Goal: Task Accomplishment & Management: Manage account settings

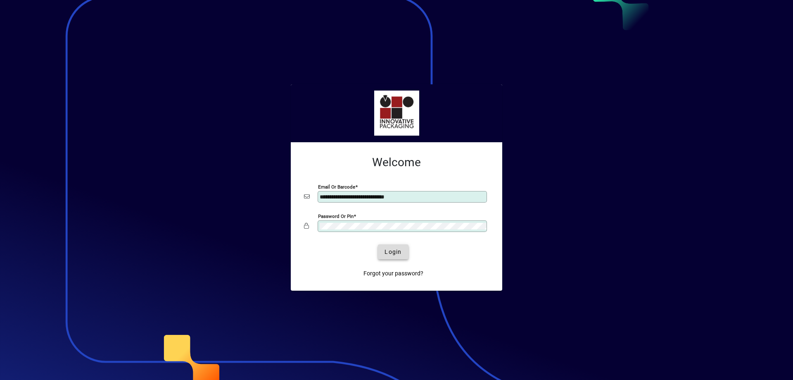
click at [392, 258] on span "submit" at bounding box center [393, 252] width 30 height 20
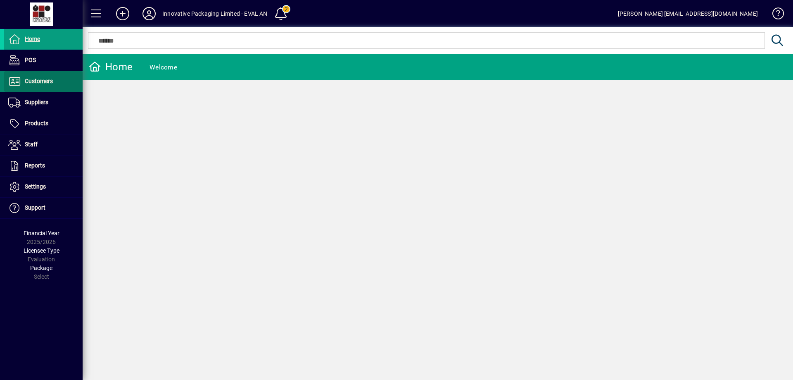
click at [44, 85] on span "Customers" at bounding box center [28, 81] width 49 height 10
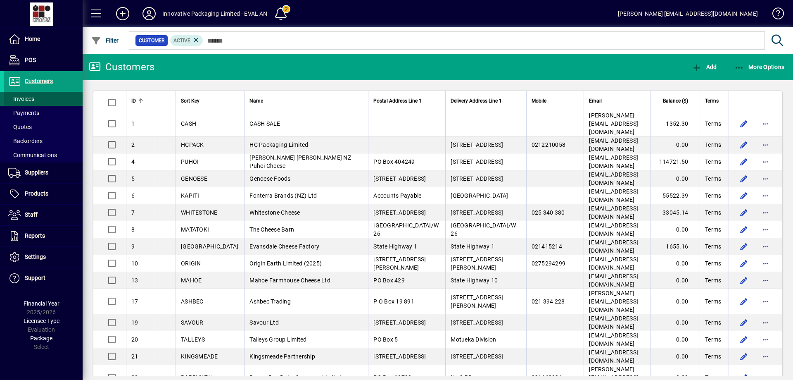
click at [30, 98] on span "Invoices" at bounding box center [21, 98] width 26 height 7
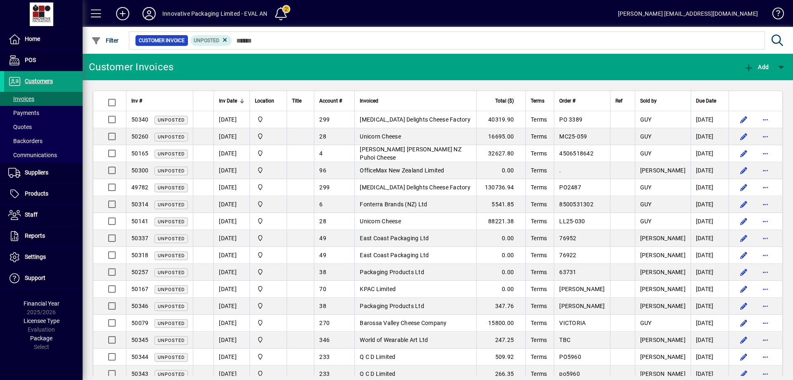
click at [240, 101] on div at bounding box center [241, 102] width 2 height 2
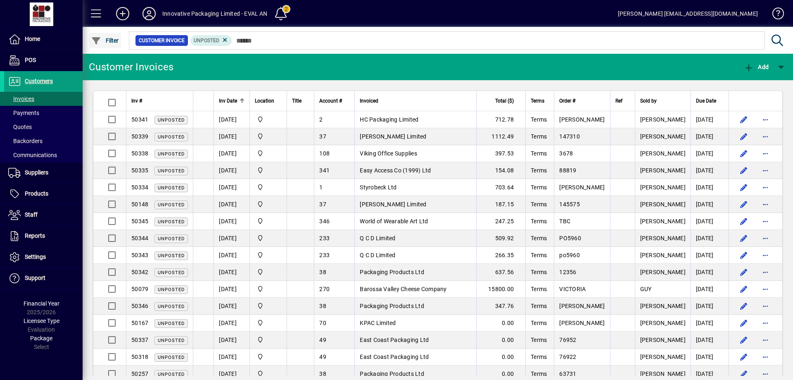
click at [102, 41] on span "Filter" at bounding box center [105, 40] width 28 height 7
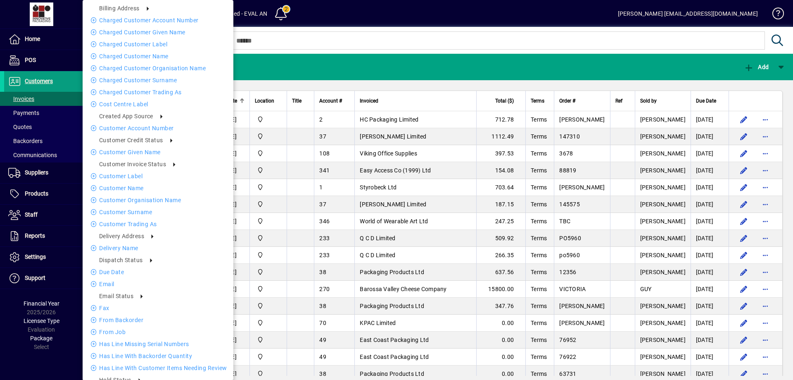
click at [361, 11] on div at bounding box center [396, 190] width 793 height 380
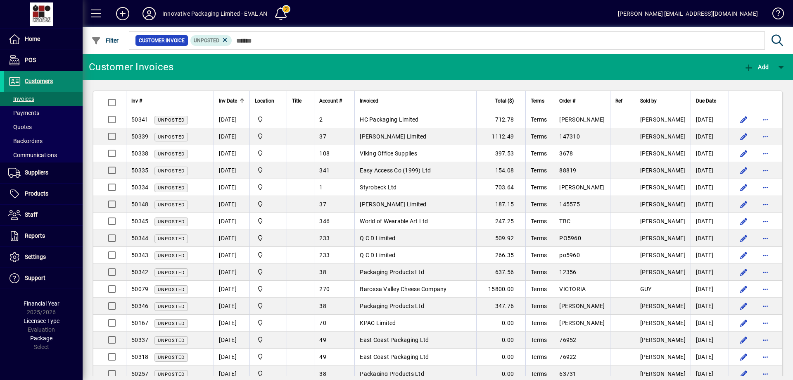
click at [42, 79] on span "Customers" at bounding box center [39, 81] width 28 height 7
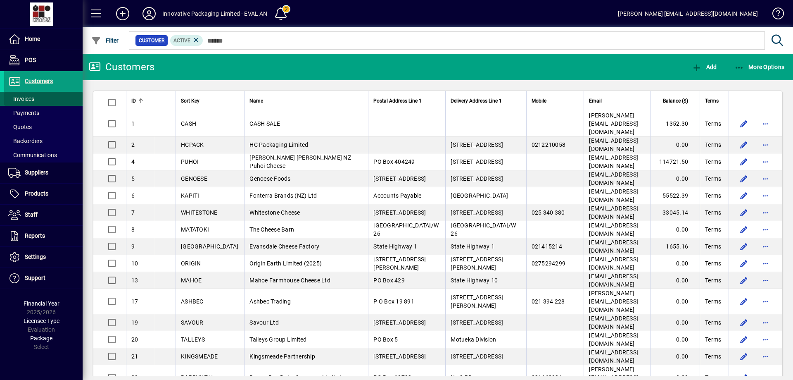
click at [42, 96] on span at bounding box center [43, 99] width 78 height 20
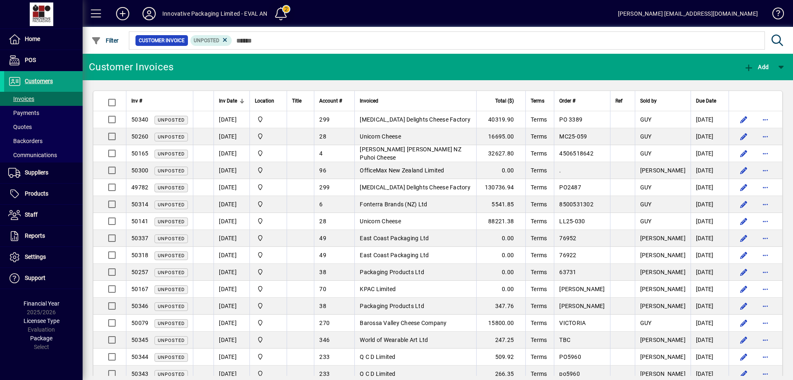
click at [280, 11] on span at bounding box center [281, 14] width 20 height 20
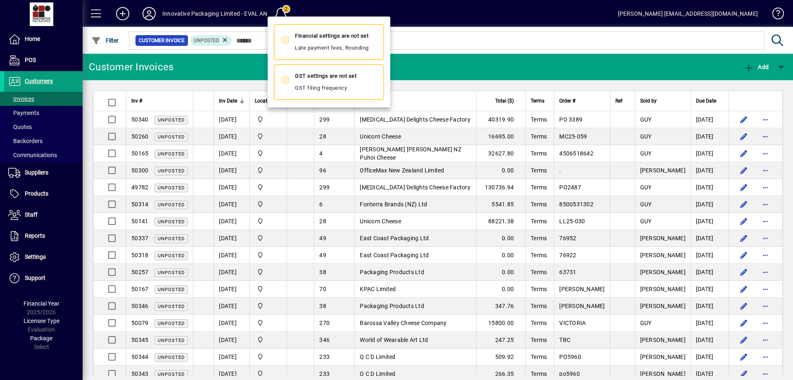
click at [219, 14] on div at bounding box center [396, 190] width 793 height 380
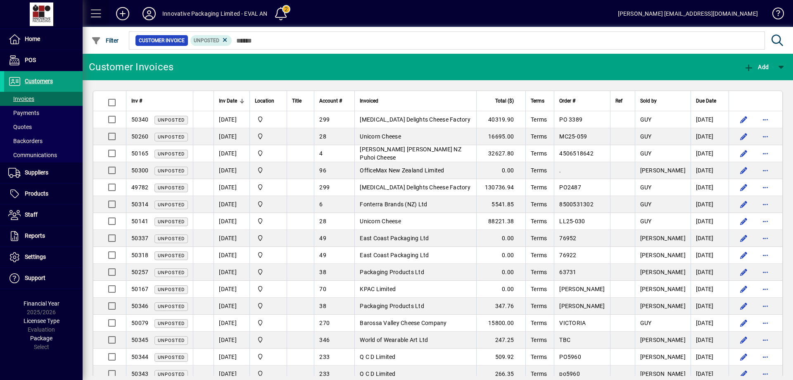
click at [94, 14] on span at bounding box center [96, 14] width 20 height 20
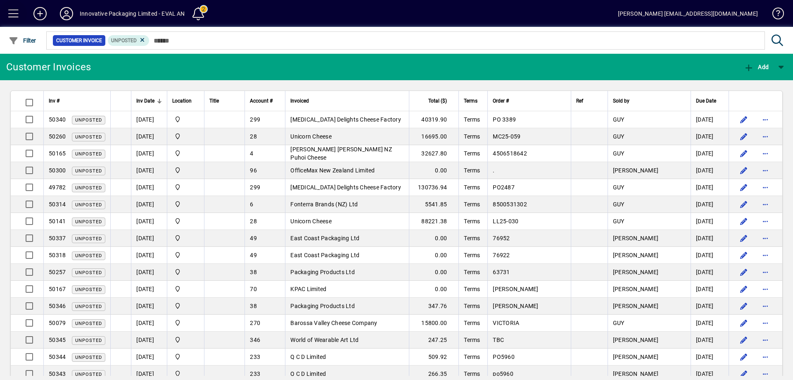
click at [17, 14] on span at bounding box center [14, 14] width 20 height 20
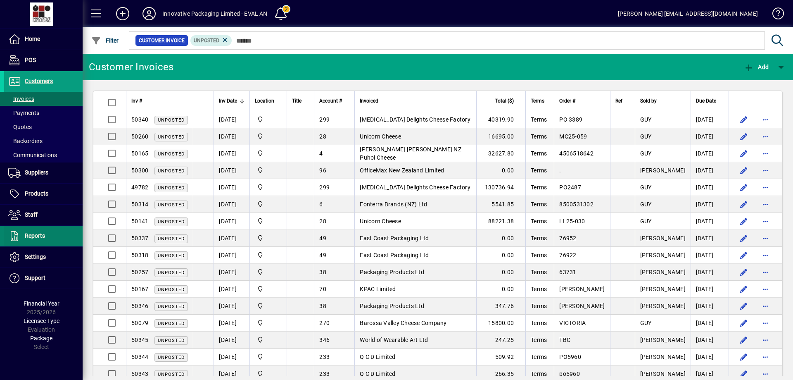
click at [47, 242] on span at bounding box center [43, 236] width 78 height 20
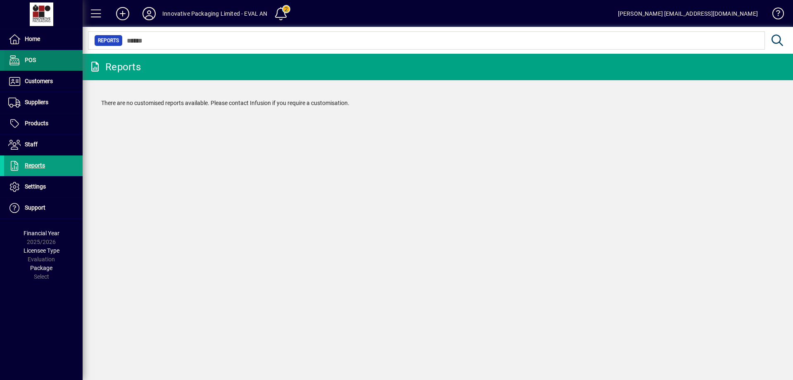
click at [36, 62] on span "POS" at bounding box center [30, 60] width 11 height 7
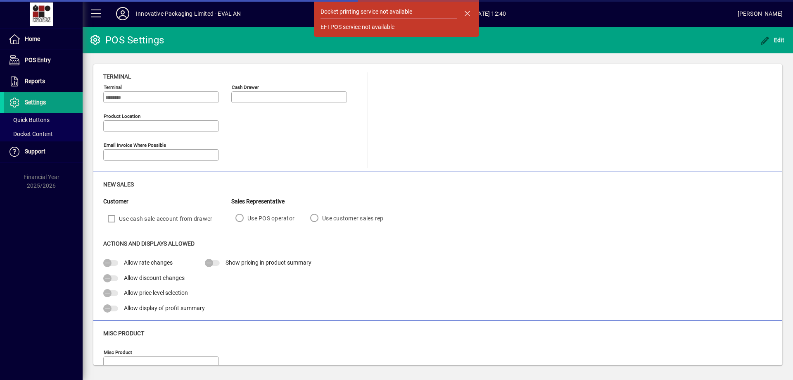
type input "**********"
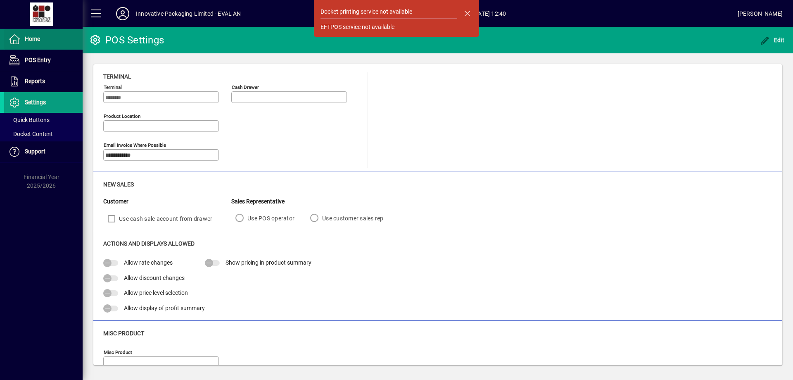
click at [39, 41] on span "Home" at bounding box center [32, 39] width 15 height 7
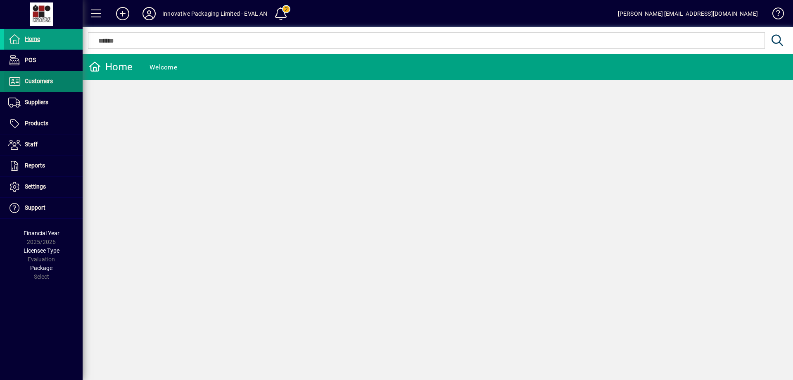
click at [57, 85] on span at bounding box center [43, 81] width 78 height 20
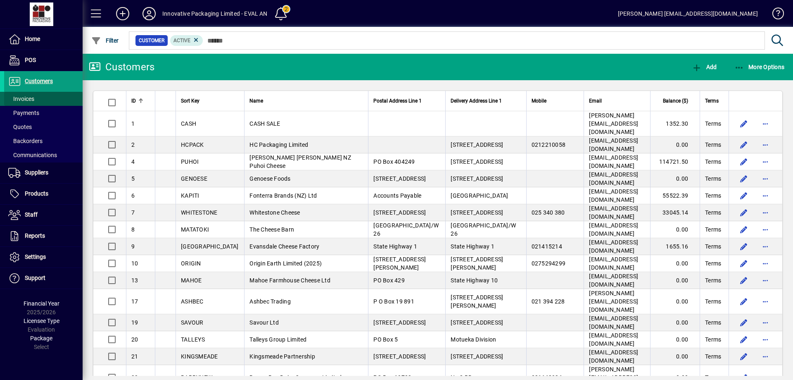
click at [30, 98] on span "Invoices" at bounding box center [21, 98] width 26 height 7
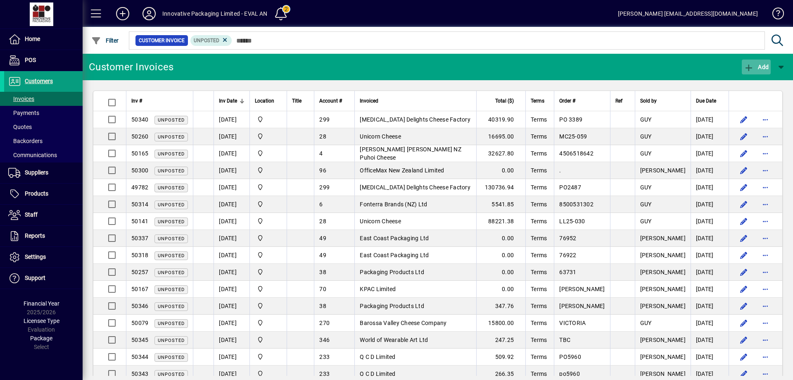
click at [761, 66] on span "Add" at bounding box center [756, 67] width 25 height 7
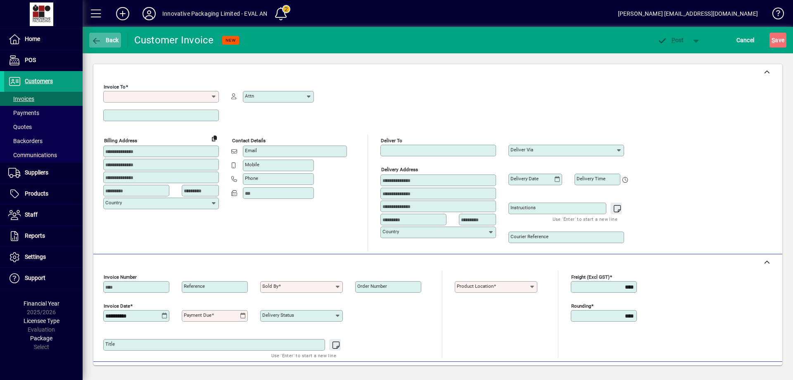
click at [93, 38] on icon "button" at bounding box center [96, 41] width 10 height 8
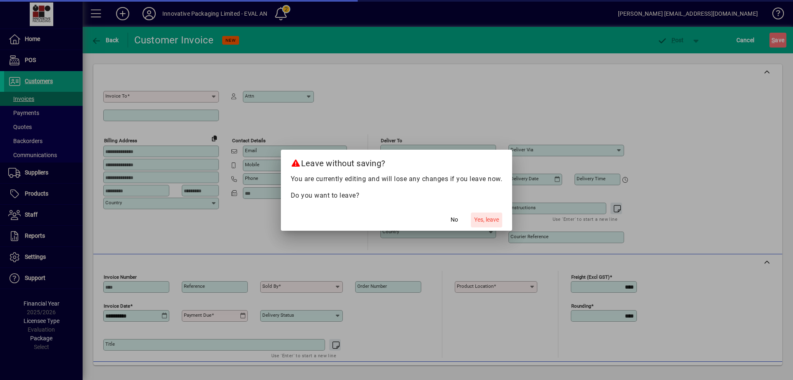
click at [484, 221] on span "Yes, leave" at bounding box center [486, 219] width 25 height 9
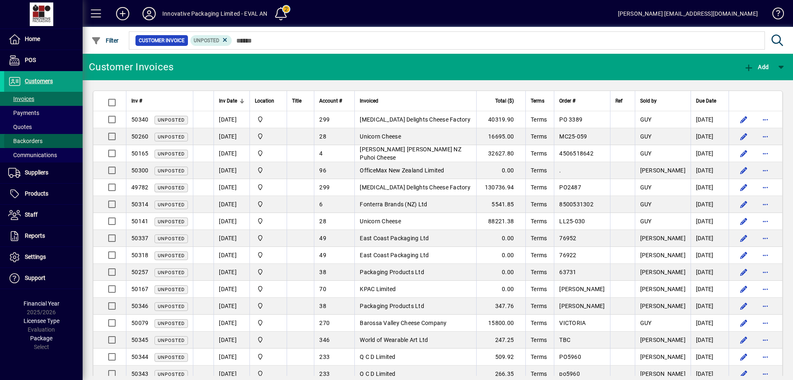
click at [42, 143] on span "Backorders" at bounding box center [25, 141] width 34 height 7
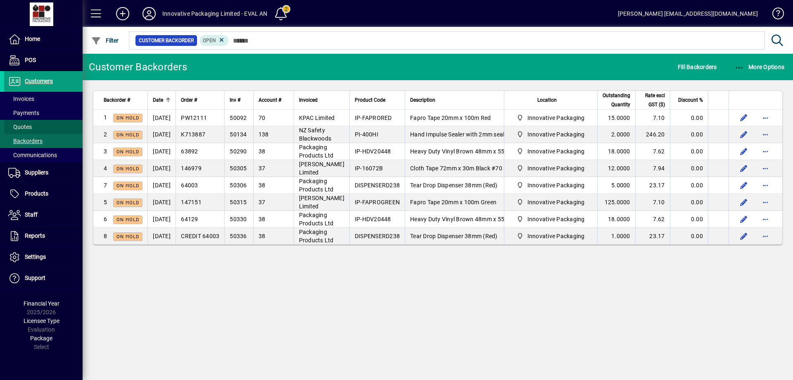
click at [31, 129] on span "Quotes" at bounding box center [20, 127] width 24 height 7
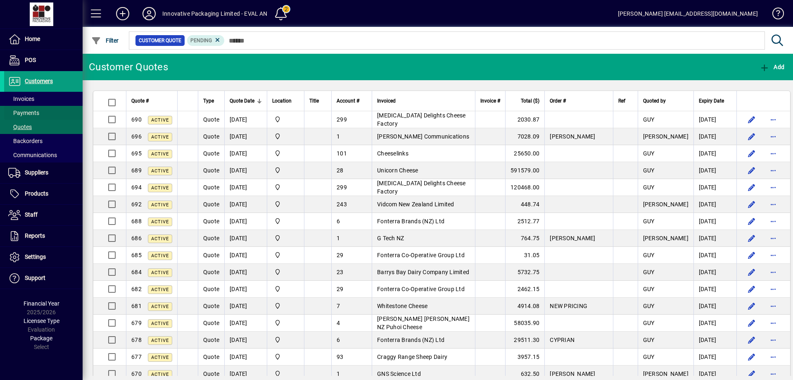
click at [43, 115] on span at bounding box center [43, 113] width 78 height 20
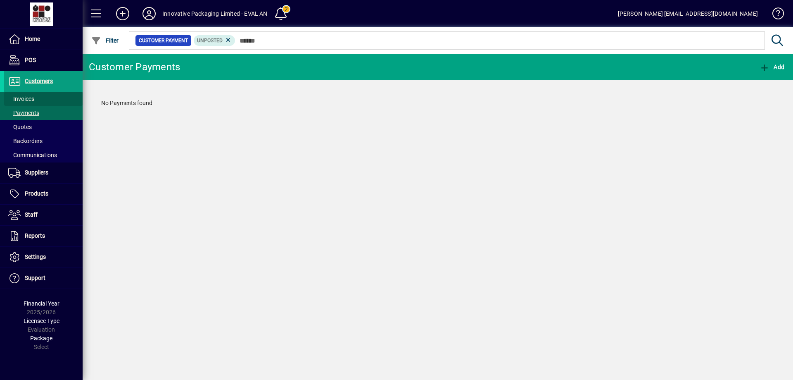
click at [39, 101] on span at bounding box center [43, 99] width 78 height 20
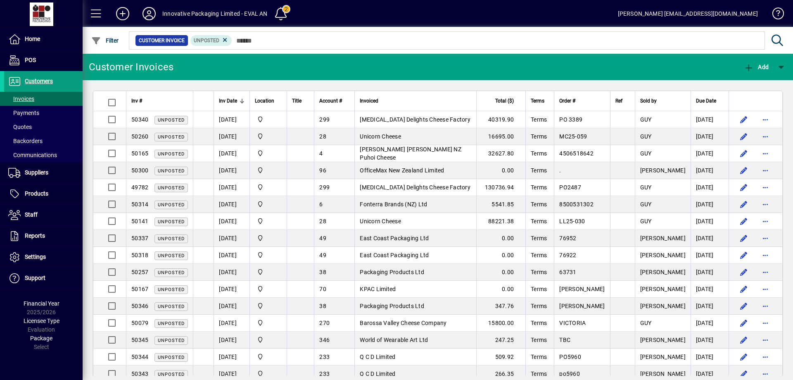
click at [165, 40] on span "Customer Invoice" at bounding box center [162, 40] width 46 height 8
click at [207, 42] on span "Unposted" at bounding box center [207, 41] width 26 height 6
click at [104, 44] on span "button" at bounding box center [105, 41] width 32 height 20
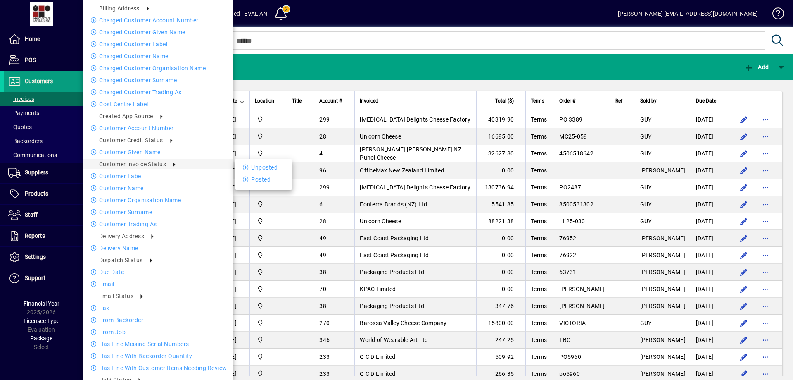
click at [653, 38] on div at bounding box center [396, 190] width 793 height 380
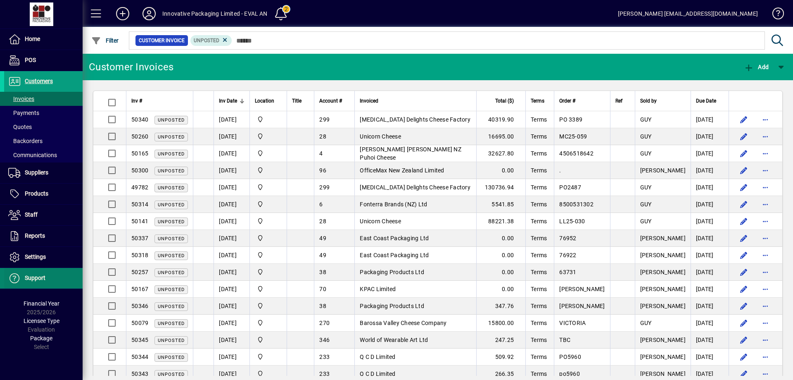
click at [52, 273] on span at bounding box center [43, 278] width 78 height 20
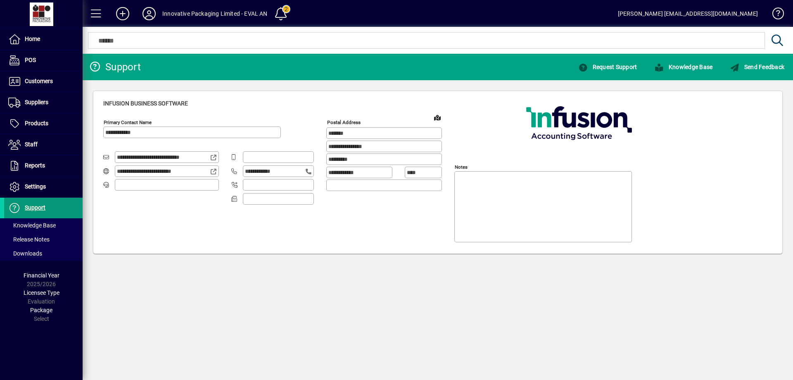
type input "**********"
click at [36, 183] on span "Settings" at bounding box center [35, 186] width 21 height 7
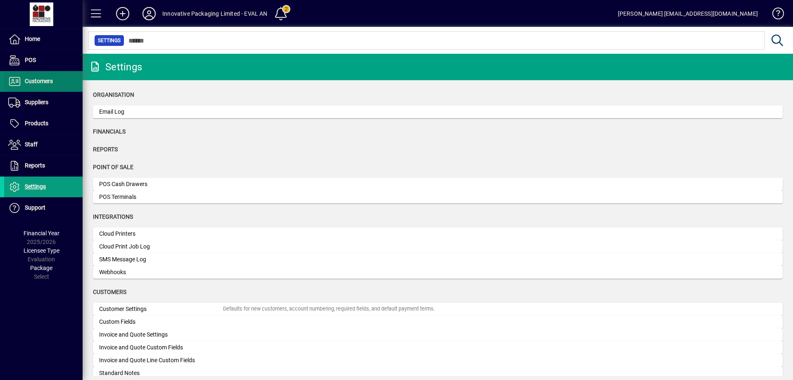
click at [33, 83] on span "Customers" at bounding box center [39, 81] width 28 height 7
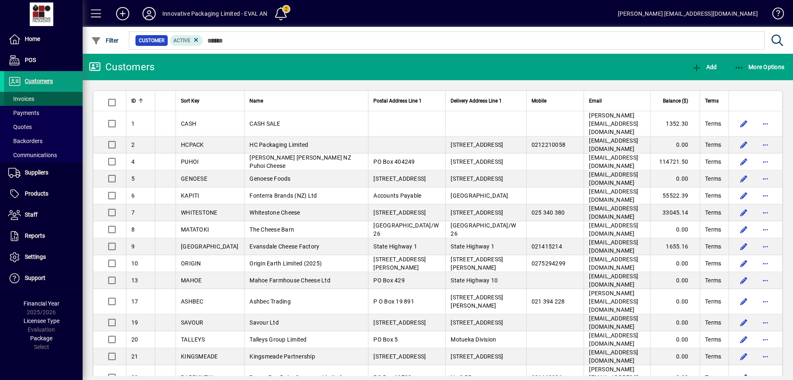
click at [29, 97] on span "Invoices" at bounding box center [21, 98] width 26 height 7
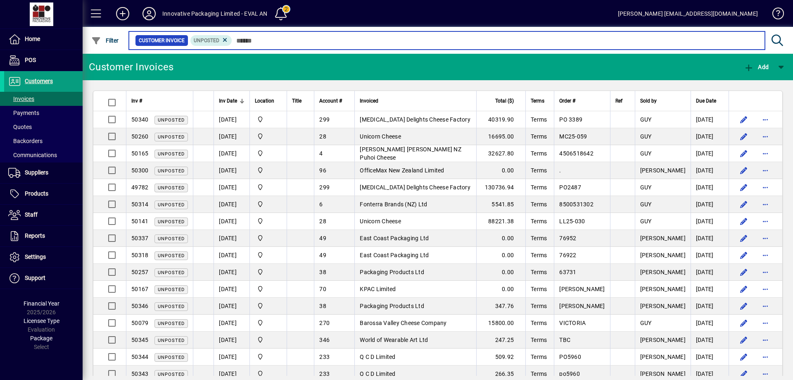
drag, startPoint x: 763, startPoint y: 271, endPoint x: 700, endPoint y: 37, distance: 242.0
click at [700, 37] on input "text" at bounding box center [495, 41] width 526 height 12
click at [347, 44] on input "text" at bounding box center [495, 41] width 526 height 12
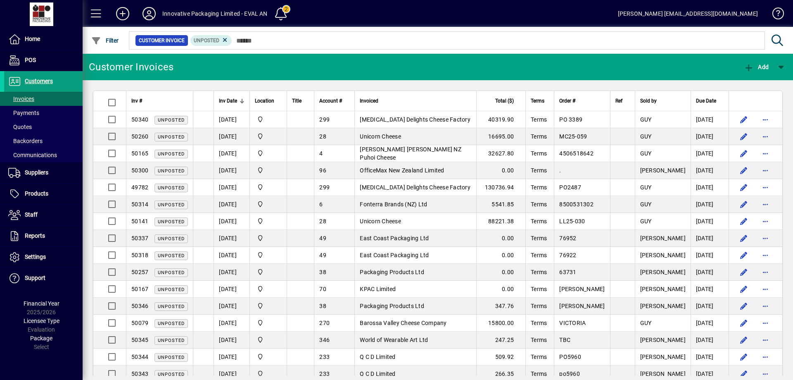
click at [359, 7] on mat-toolbar-row "Innovative Packaging Limited - EVAL AN 2 Jerry Van BRUGGEN admin@innovativepack…" at bounding box center [438, 13] width 711 height 27
click at [229, 100] on span "Inv Date" at bounding box center [228, 100] width 18 height 9
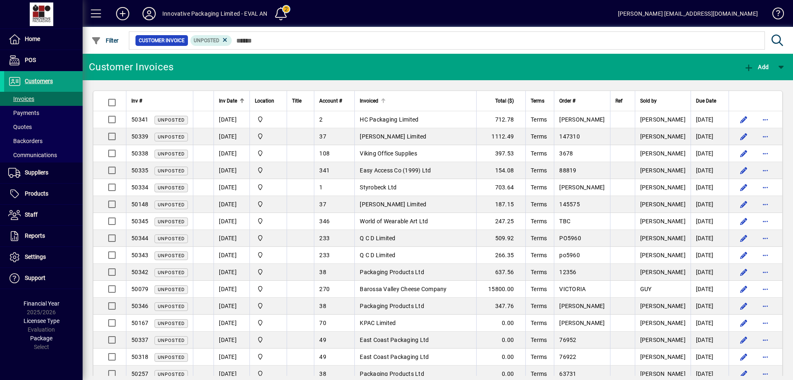
click at [378, 97] on span "Invoiced" at bounding box center [369, 100] width 19 height 9
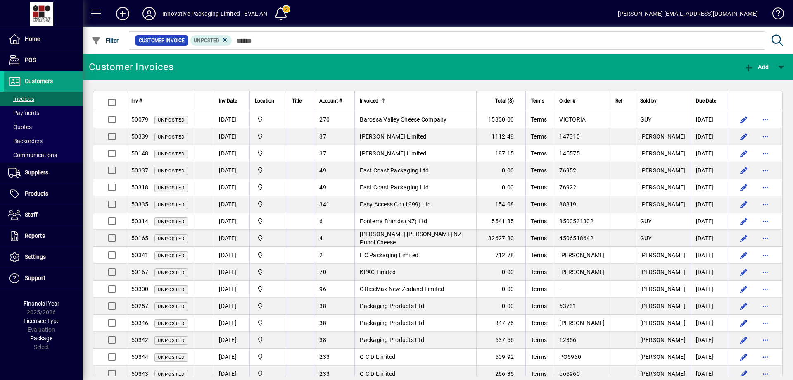
click at [386, 99] on div at bounding box center [384, 99] width 2 height 2
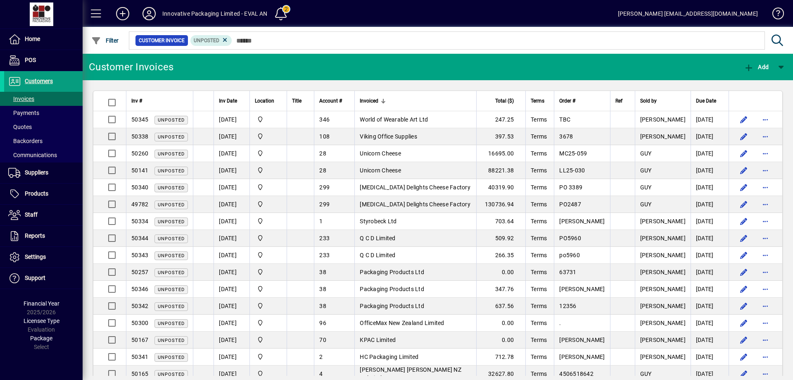
click at [386, 99] on div at bounding box center [383, 100] width 5 height 5
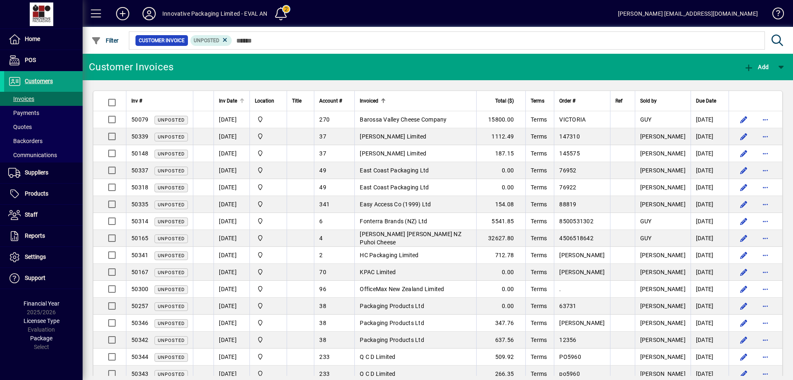
click at [243, 101] on div at bounding box center [242, 100] width 5 height 5
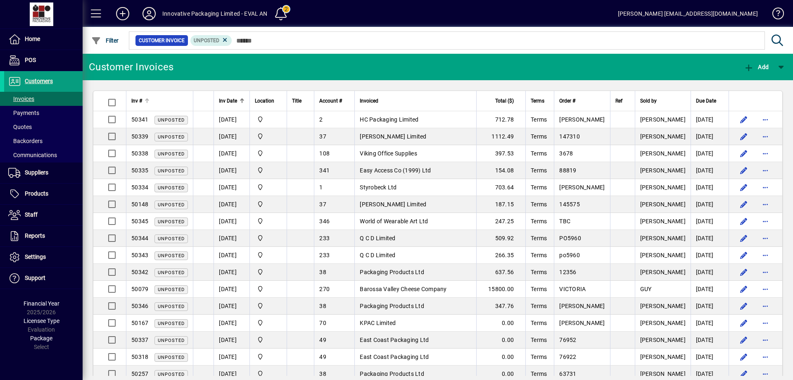
click at [144, 99] on div "Inv #" at bounding box center [159, 100] width 57 height 9
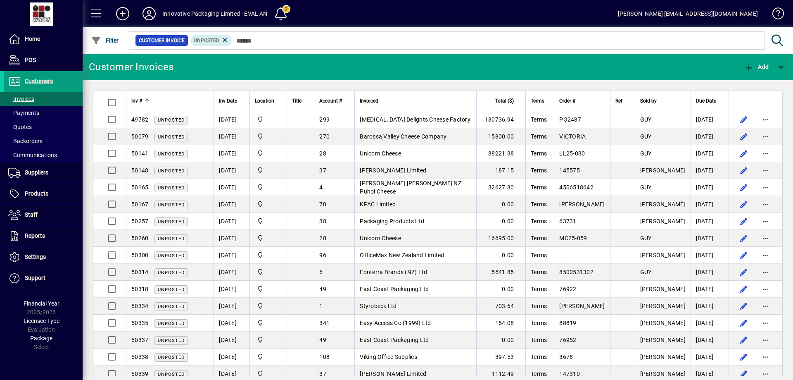
click at [145, 101] on div at bounding box center [147, 100] width 5 height 5
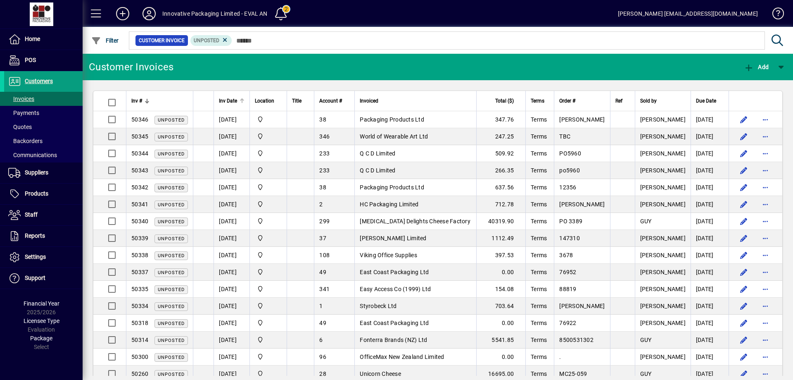
click at [242, 101] on div at bounding box center [242, 100] width 5 height 5
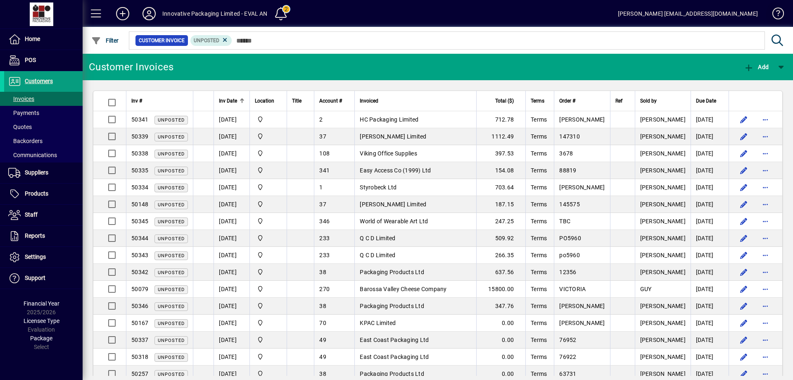
click at [780, 14] on span at bounding box center [775, 15] width 20 height 20
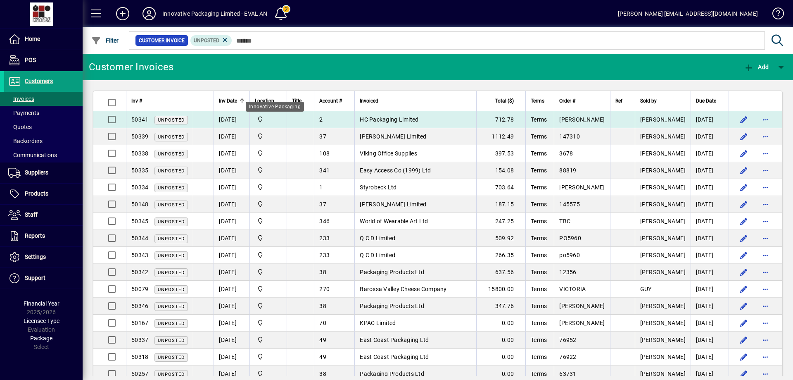
click at [274, 120] on span "Innovative Packaging" at bounding box center [268, 119] width 27 height 9
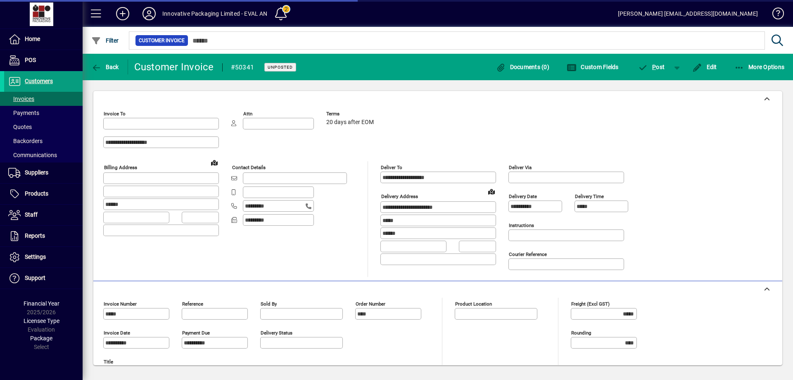
type input "**********"
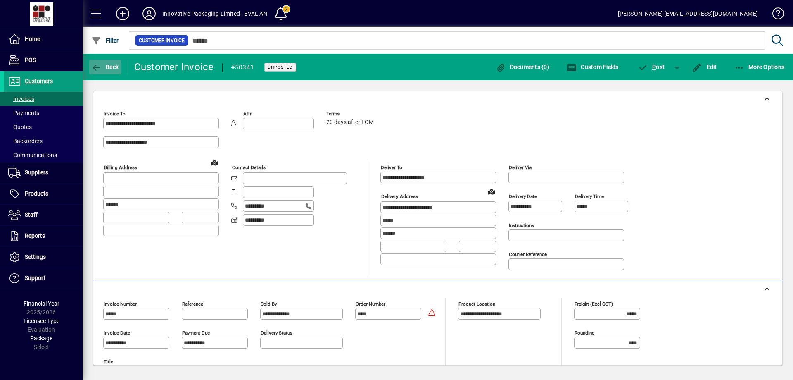
click at [94, 67] on icon "button" at bounding box center [96, 68] width 10 height 8
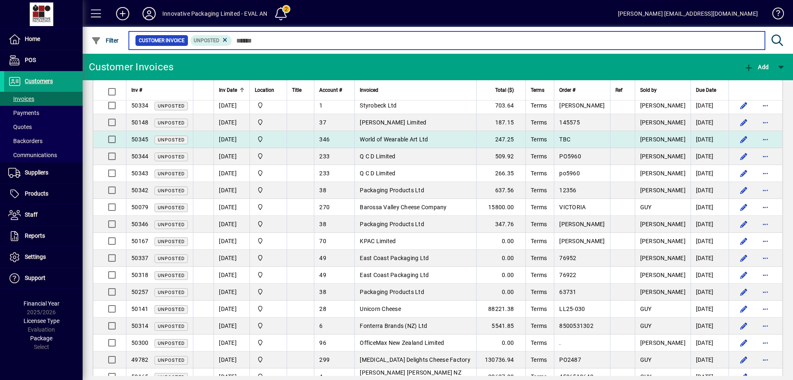
scroll to position [83, 0]
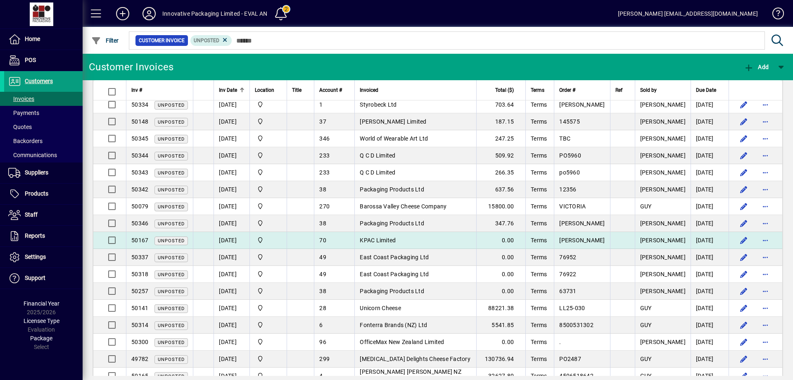
click at [583, 240] on span "TOMMY" at bounding box center [581, 240] width 45 height 7
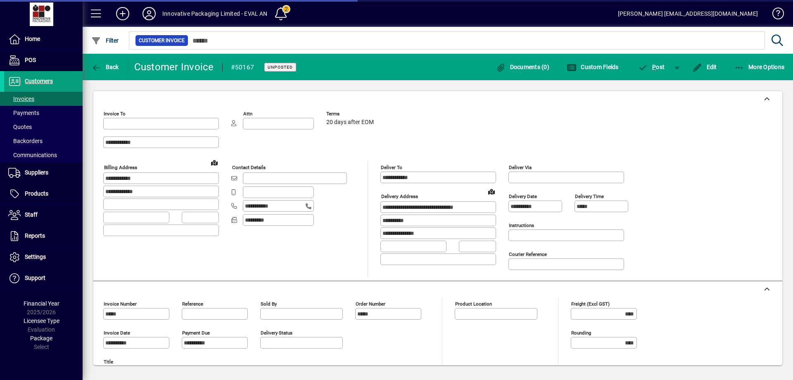
type input "**********"
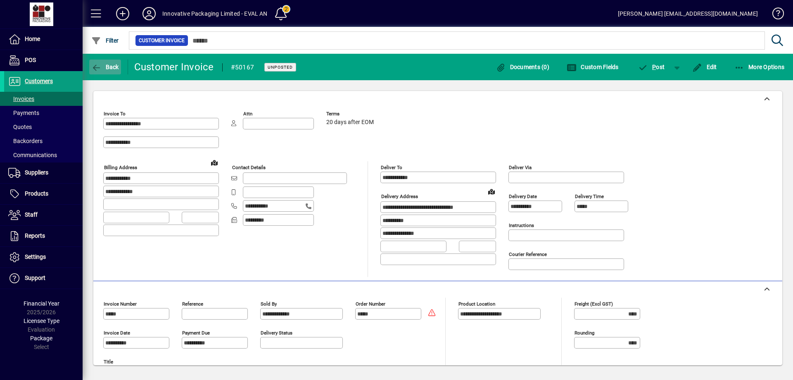
click at [96, 67] on icon "button" at bounding box center [96, 68] width 10 height 8
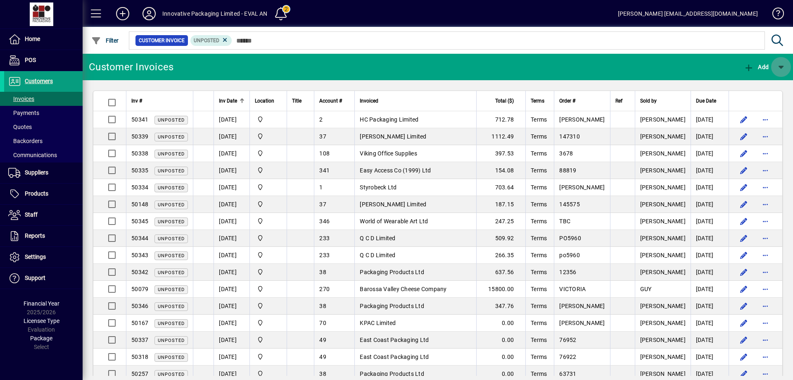
click at [780, 67] on span "button" at bounding box center [781, 67] width 20 height 20
click at [698, 37] on div at bounding box center [396, 190] width 793 height 380
click at [173, 43] on span "Customer Invoice" at bounding box center [162, 40] width 46 height 8
click at [32, 80] on span "Customers" at bounding box center [39, 81] width 28 height 7
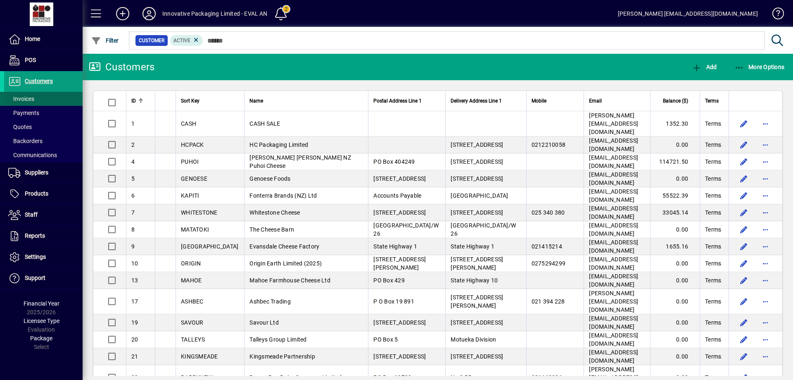
click at [30, 97] on span "Invoices" at bounding box center [21, 98] width 26 height 7
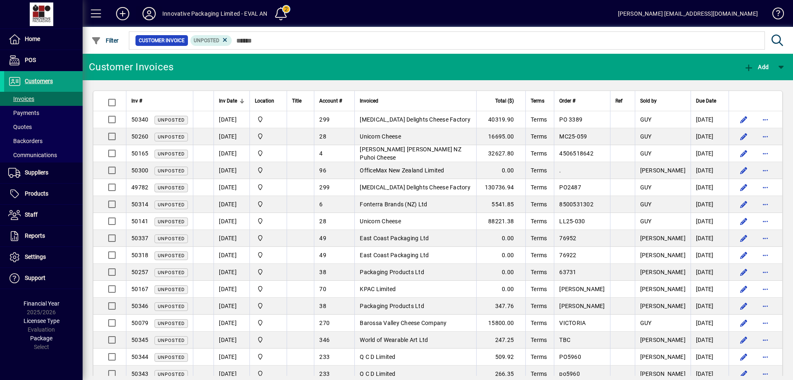
click at [147, 13] on icon at bounding box center [149, 13] width 17 height 13
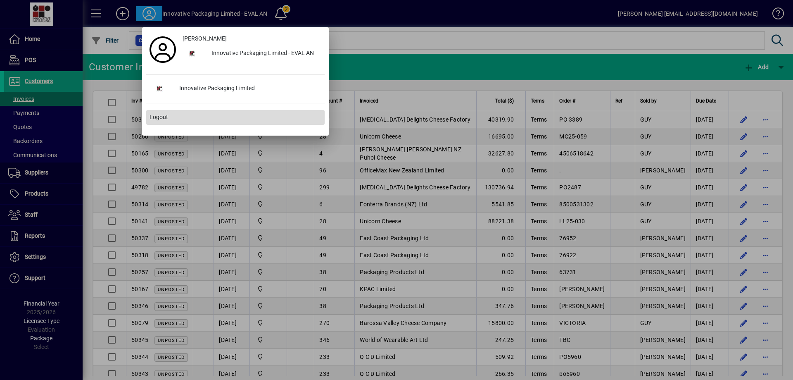
click at [159, 114] on span "Logout" at bounding box center [159, 117] width 19 height 9
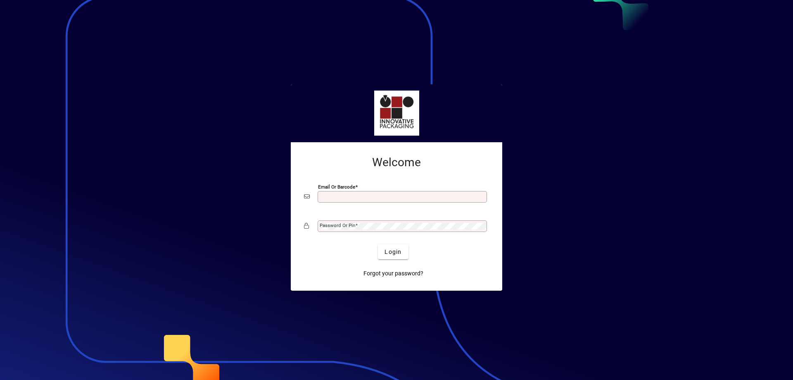
click at [336, 195] on input "Email or Barcode" at bounding box center [403, 196] width 167 height 7
type input "**********"
click at [381, 231] on div "Password or Pin" at bounding box center [402, 226] width 169 height 12
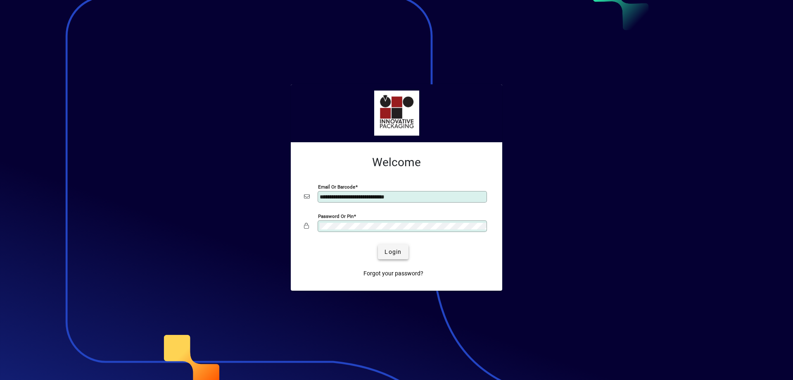
click at [400, 254] on span "Login" at bounding box center [393, 251] width 17 height 9
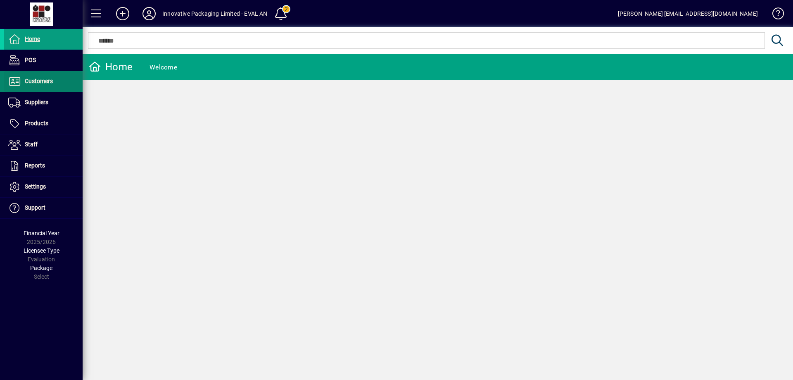
click at [45, 84] on span "Customers" at bounding box center [39, 81] width 28 height 7
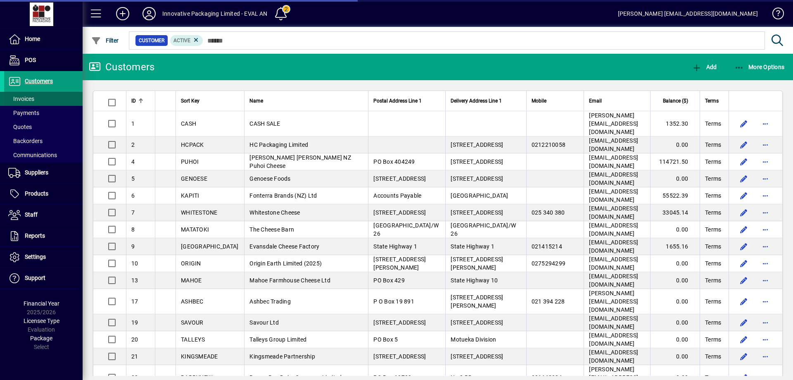
click at [38, 102] on span at bounding box center [43, 99] width 78 height 20
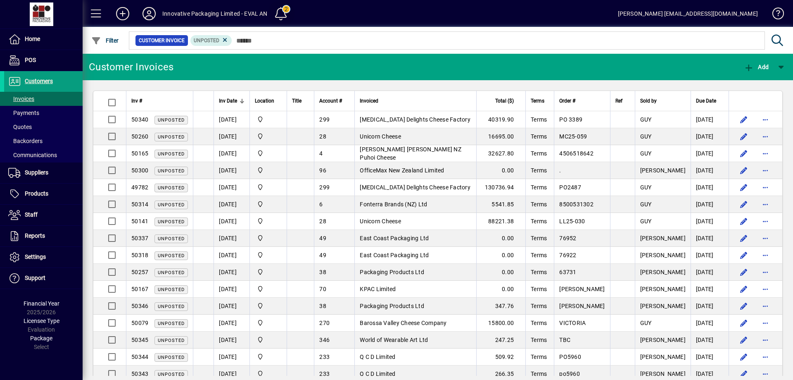
click at [283, 11] on span at bounding box center [281, 14] width 20 height 20
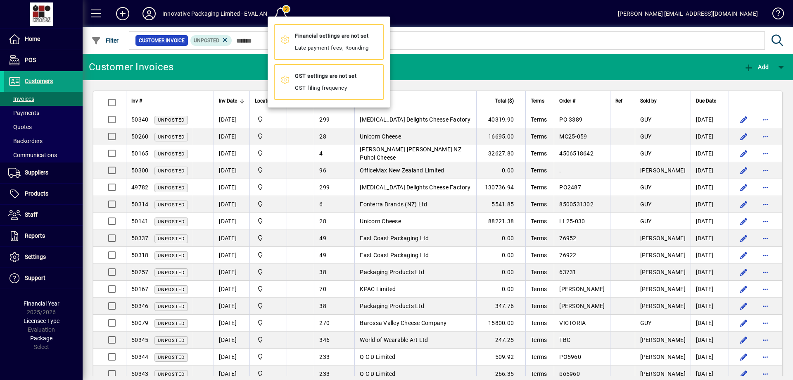
click at [337, 9] on div at bounding box center [396, 190] width 793 height 380
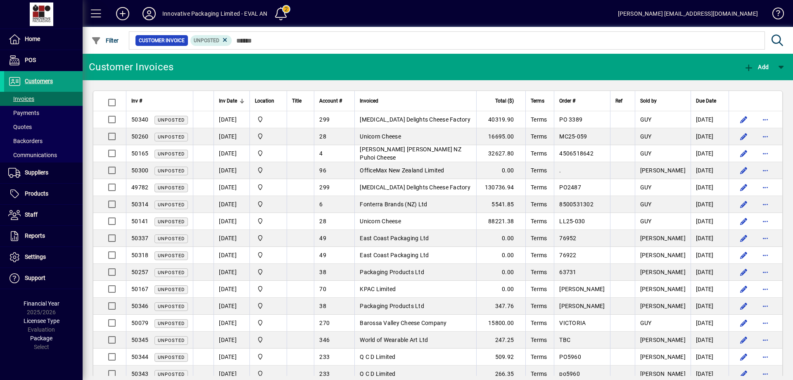
click at [95, 11] on span at bounding box center [96, 14] width 20 height 20
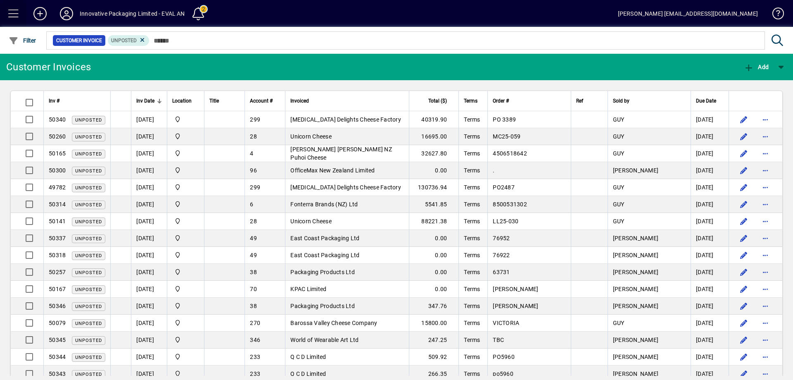
click at [15, 12] on span at bounding box center [14, 14] width 20 height 20
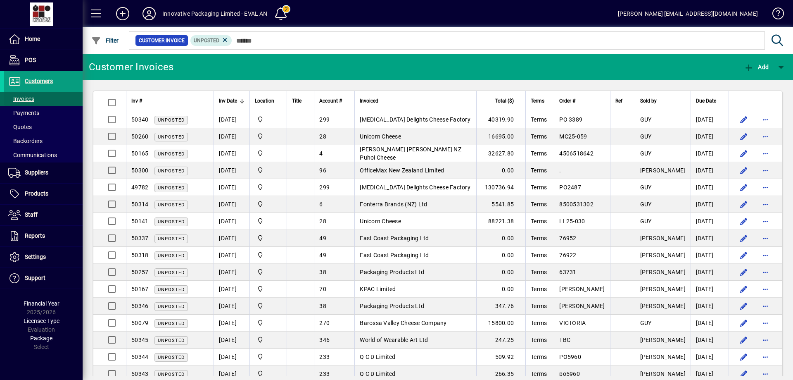
click at [30, 98] on span "Invoices" at bounding box center [21, 98] width 26 height 7
click at [39, 81] on span "Customers" at bounding box center [39, 81] width 28 height 7
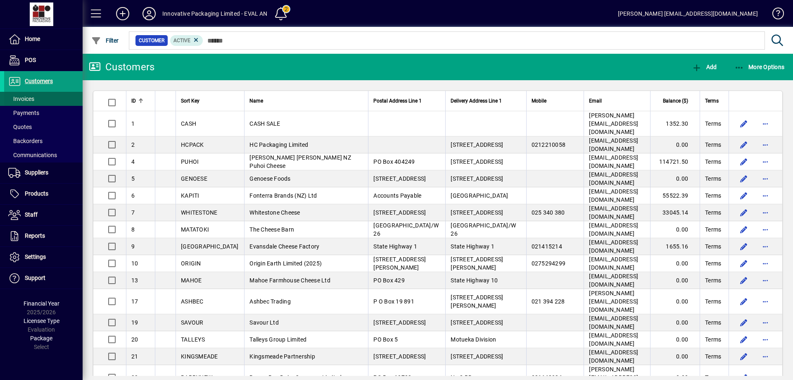
click at [34, 98] on span "Invoices" at bounding box center [21, 98] width 26 height 7
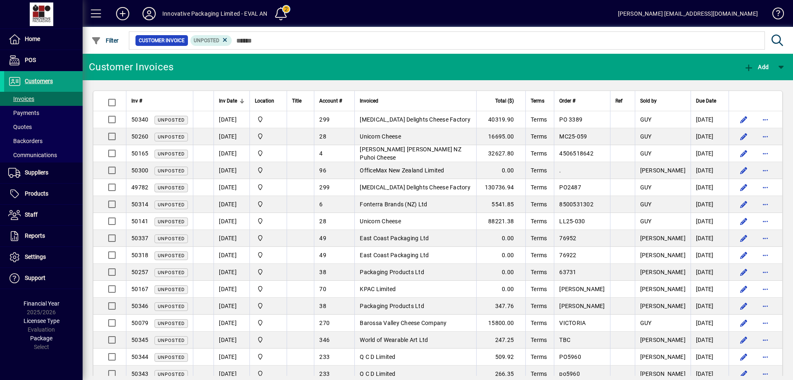
click at [237, 100] on div "Inv Date" at bounding box center [232, 100] width 26 height 9
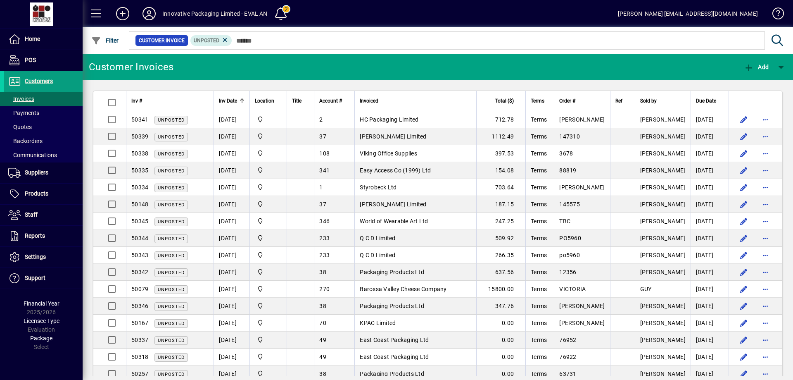
click at [237, 100] on div "Inv Date" at bounding box center [232, 100] width 26 height 9
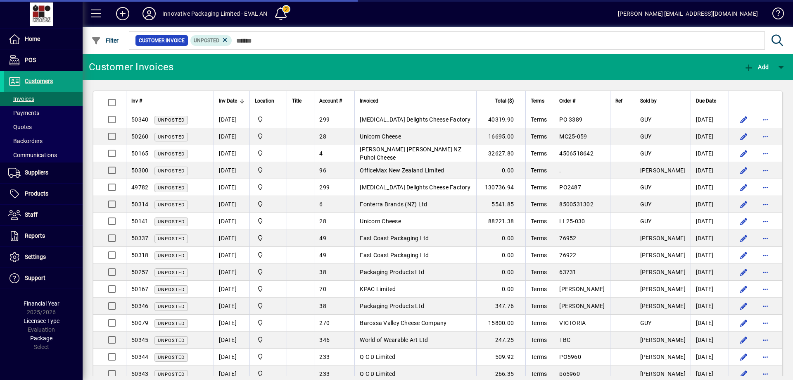
click at [776, 42] on icon at bounding box center [778, 41] width 14 height 12
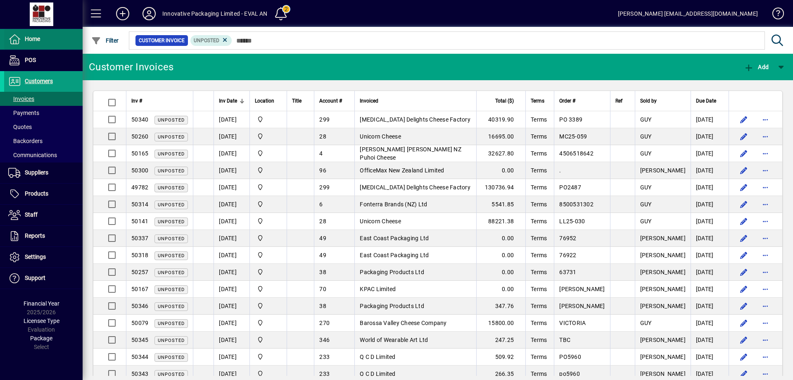
click at [36, 47] on span at bounding box center [43, 39] width 78 height 20
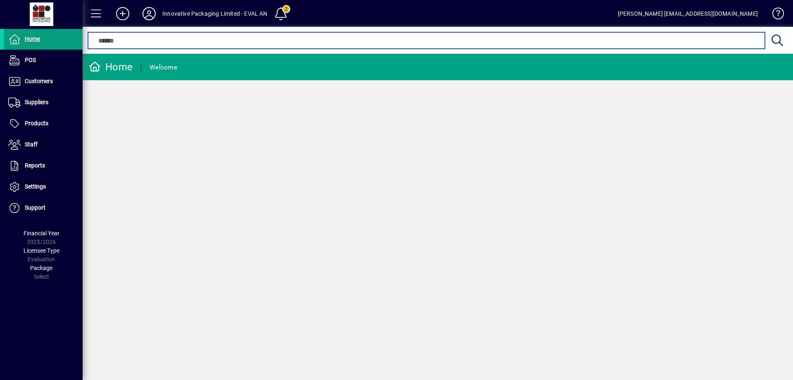
click at [127, 39] on input "text" at bounding box center [426, 41] width 664 height 10
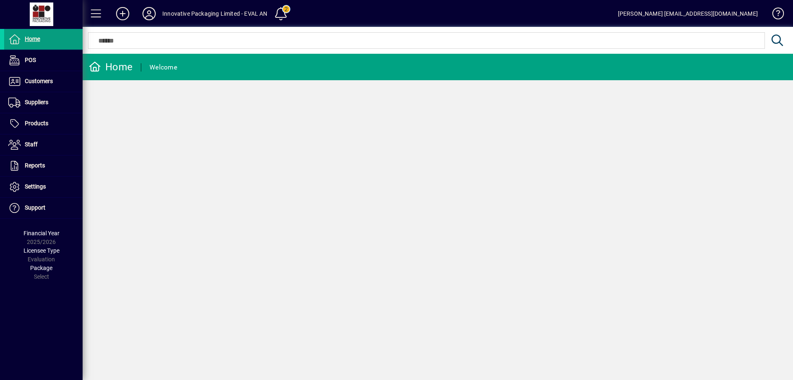
click at [137, 146] on div "Home Welcome" at bounding box center [438, 217] width 711 height 326
click at [42, 86] on span "Customers" at bounding box center [28, 81] width 49 height 10
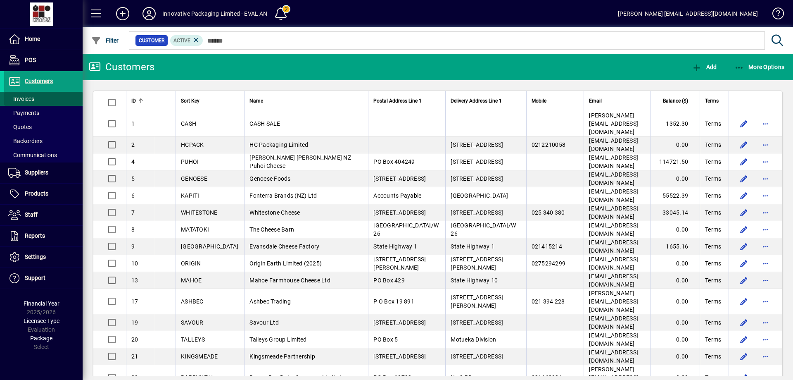
click at [27, 98] on span "Invoices" at bounding box center [21, 98] width 26 height 7
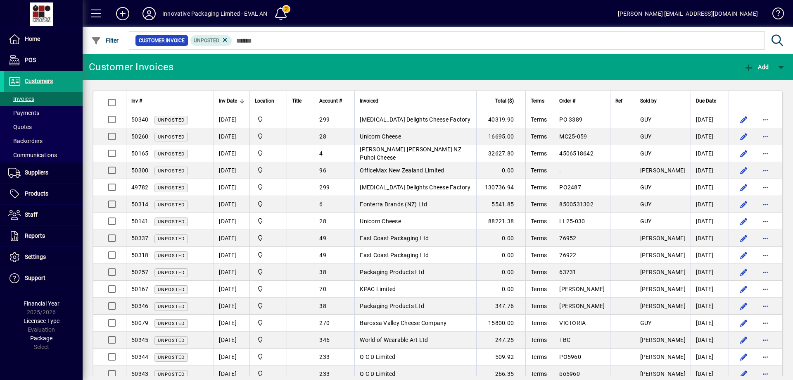
click at [242, 99] on div at bounding box center [242, 100] width 5 height 5
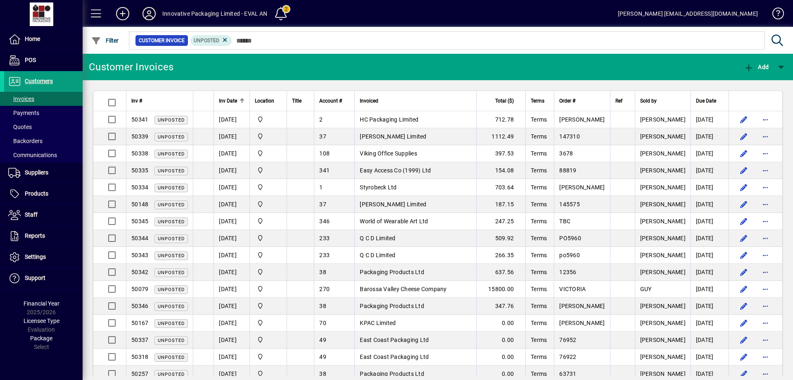
click at [150, 14] on icon at bounding box center [149, 13] width 17 height 13
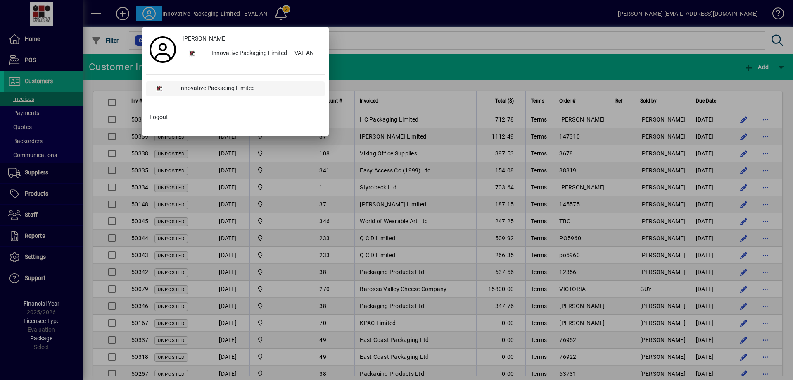
click at [208, 89] on div "Innovative Packaging Limited" at bounding box center [249, 88] width 152 height 15
